Goal: Task Accomplishment & Management: Complete application form

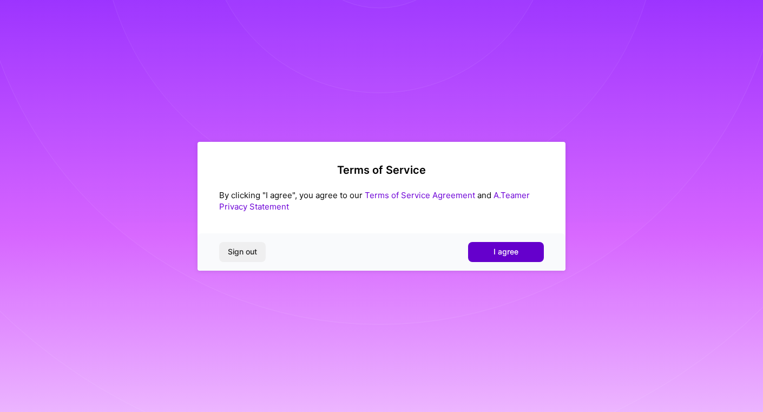
click at [502, 250] on span "I agree" at bounding box center [505, 251] width 25 height 11
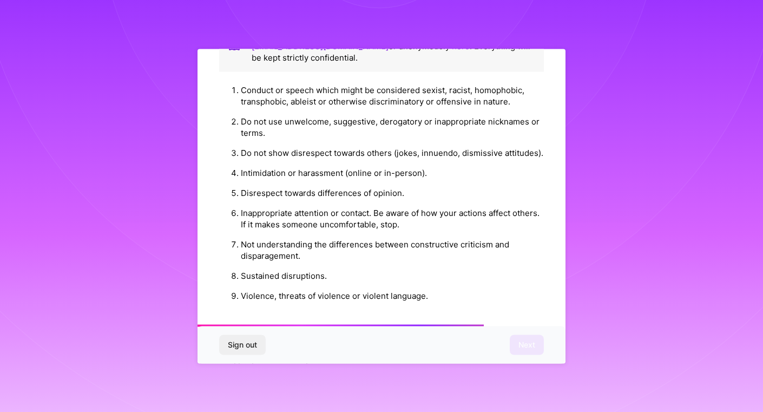
scroll to position [1174, 0]
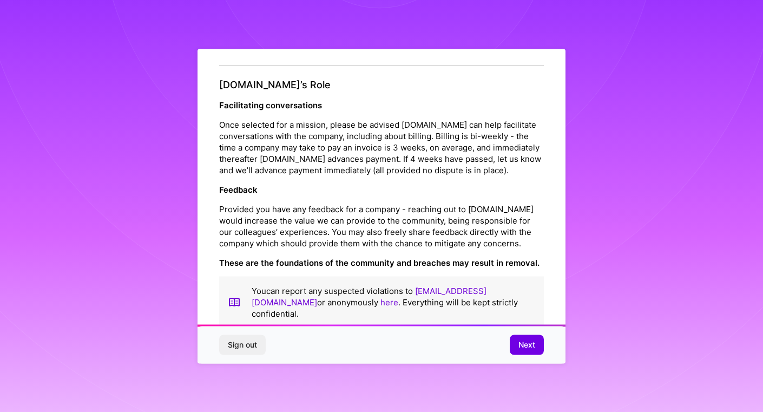
drag, startPoint x: 530, startPoint y: 343, endPoint x: 478, endPoint y: 341, distance: 51.5
click at [530, 343] on span "Next" at bounding box center [526, 344] width 17 height 11
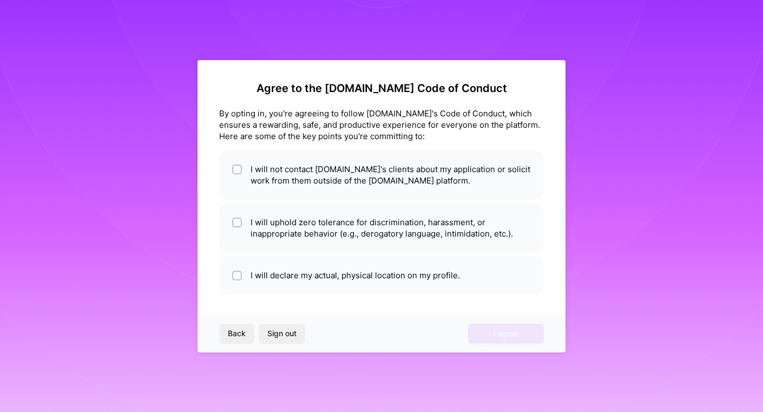
scroll to position [0, 0]
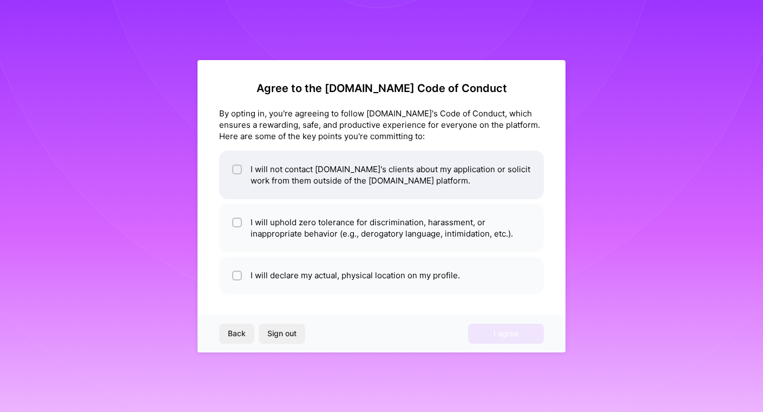
click at [237, 167] on input "checkbox" at bounding box center [238, 170] width 8 height 8
checkbox input "true"
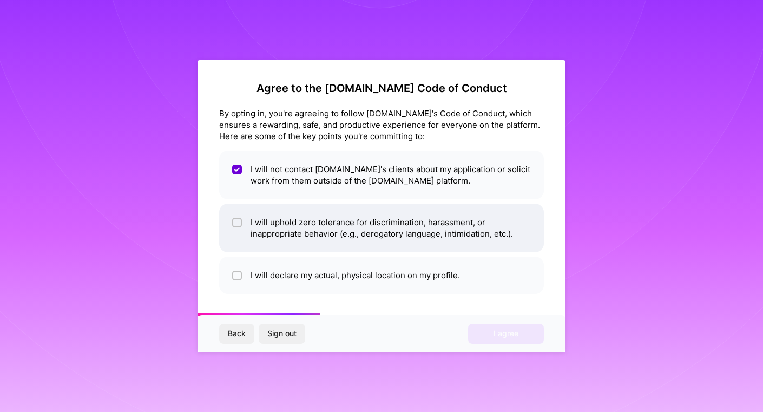
click at [233, 223] on div at bounding box center [237, 222] width 10 height 10
checkbox input "true"
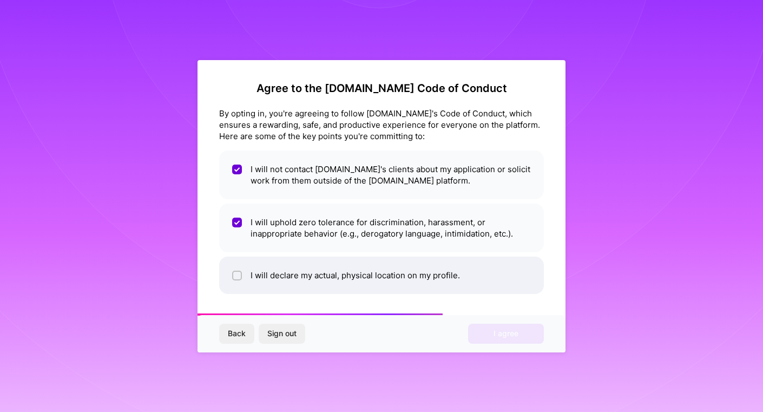
click at [239, 277] on input "checkbox" at bounding box center [238, 276] width 8 height 8
checkbox input "true"
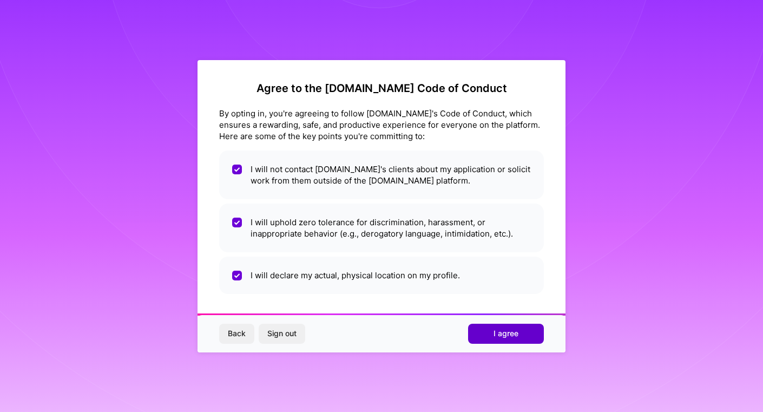
click at [500, 333] on span "I agree" at bounding box center [505, 333] width 25 height 11
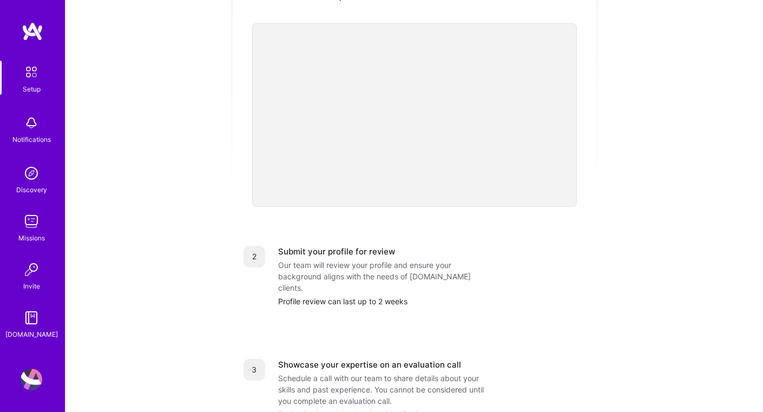
scroll to position [52, 0]
